Goal: Navigation & Orientation: Find specific page/section

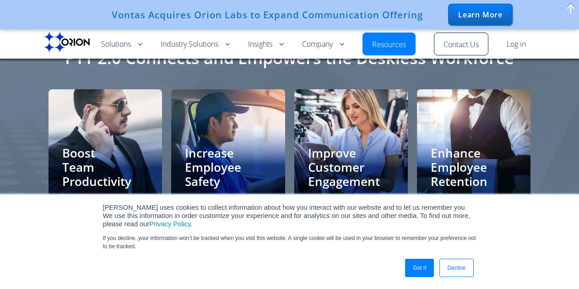
scroll to position [1829, 0]
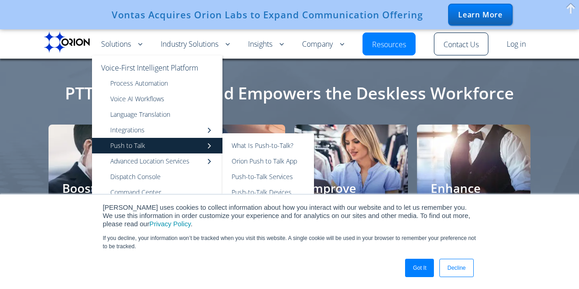
click at [134, 147] on link "Push to Talk" at bounding box center [157, 146] width 130 height 16
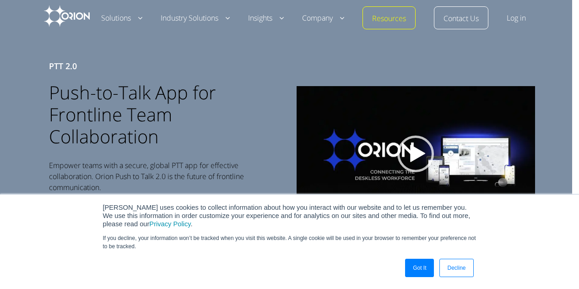
click at [424, 266] on link "Got It" at bounding box center [419, 268] width 29 height 18
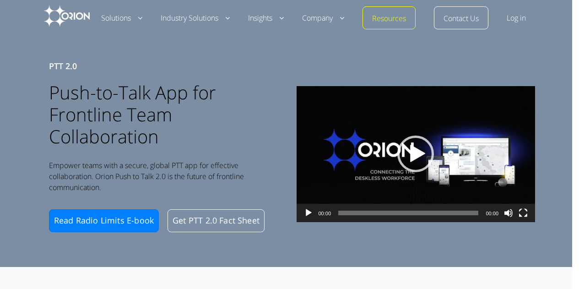
click at [65, 21] on img at bounding box center [67, 15] width 46 height 21
